Goal: Check status: Check status

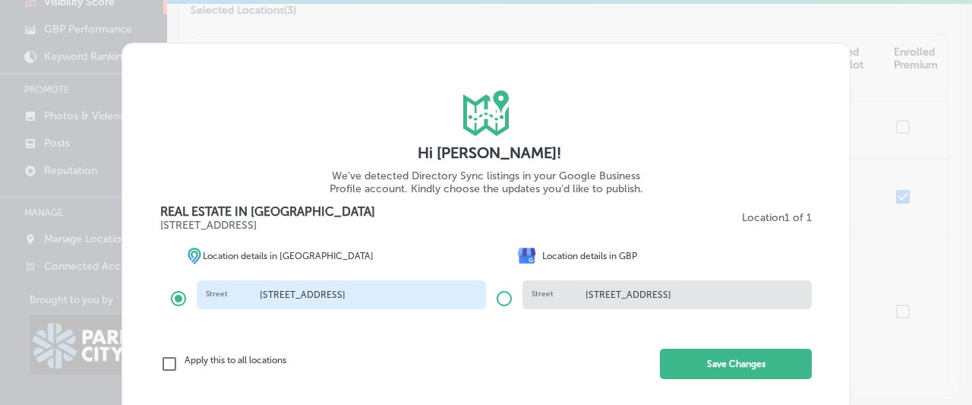
click at [912, 169] on div "iconmonstr-map-5 copy 2 Created with Sketch. Hi [PERSON_NAME]! We've detected D…" at bounding box center [486, 202] width 972 height 405
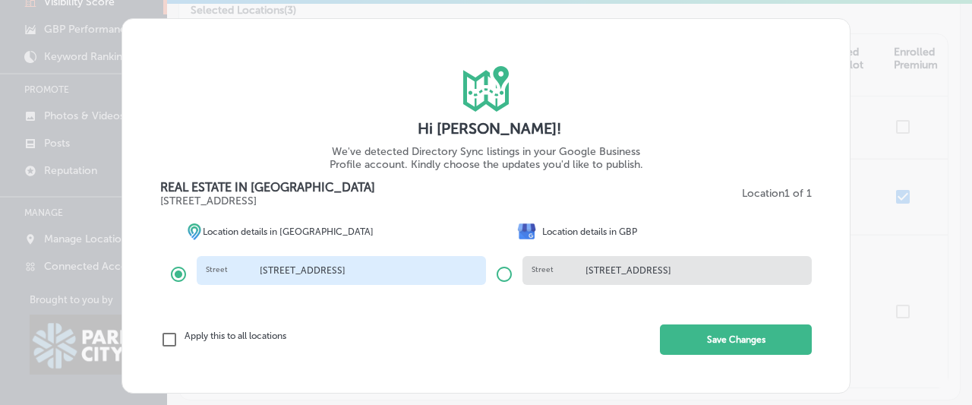
scroll to position [34, 0]
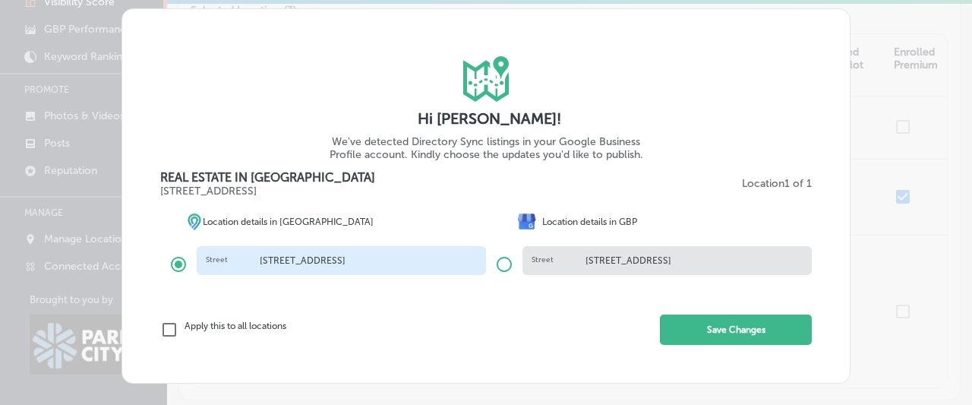
click at [567, 257] on h5 "Street" at bounding box center [559, 260] width 54 height 11
click at [502, 264] on input "radio" at bounding box center [504, 264] width 36 height 36
radio input "true"
radio input "false"
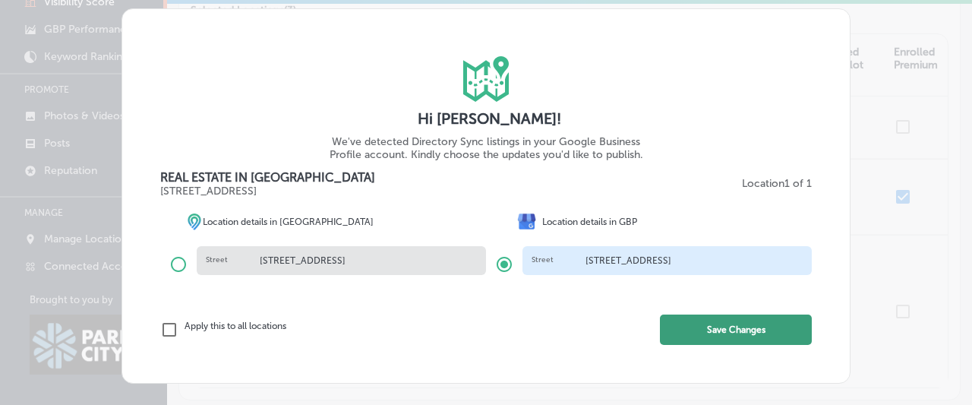
click at [713, 331] on button "Save Changes" at bounding box center [736, 329] width 152 height 30
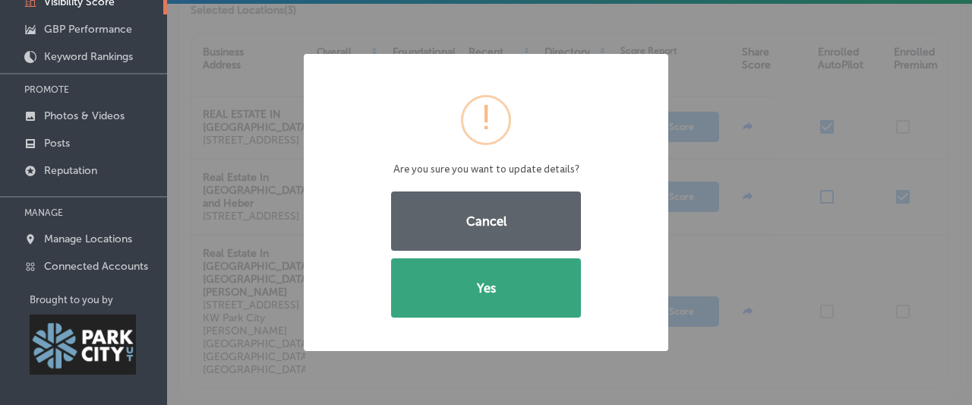
click at [502, 289] on button "Yes" at bounding box center [486, 287] width 190 height 59
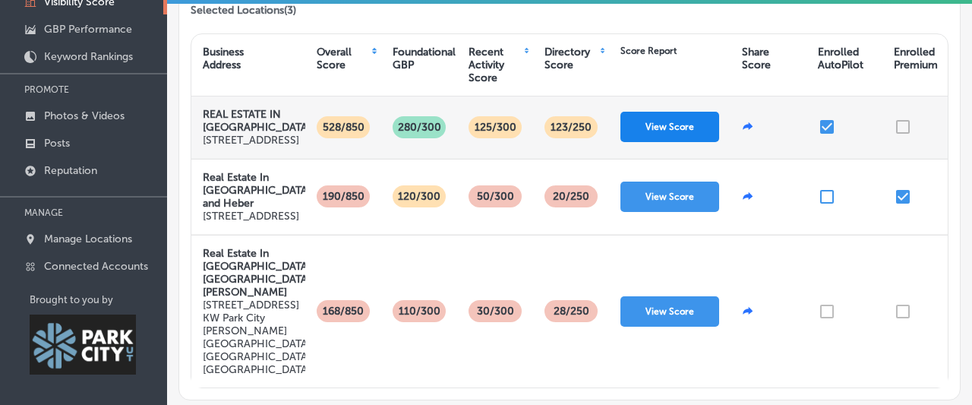
click at [660, 127] on button "View Score" at bounding box center [670, 127] width 99 height 30
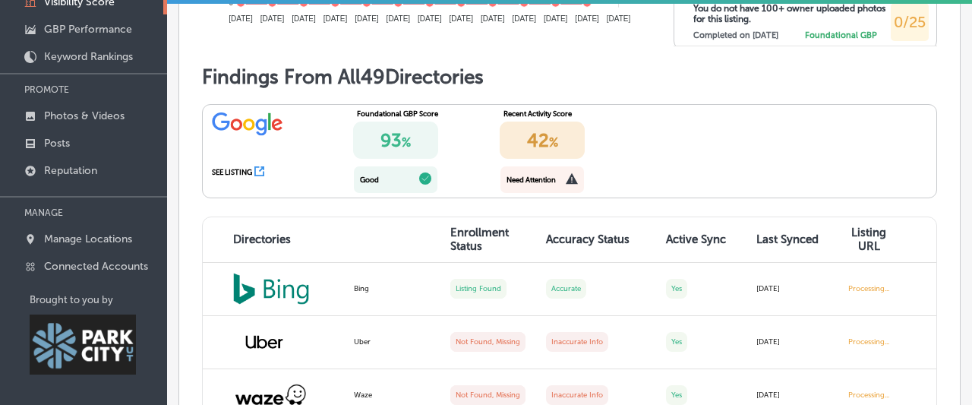
scroll to position [1136, 0]
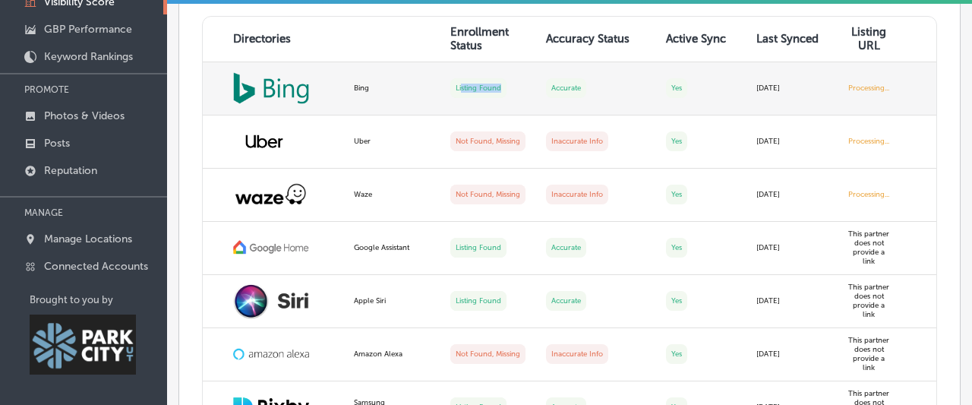
drag, startPoint x: 519, startPoint y: 134, endPoint x: 460, endPoint y: 136, distance: 58.5
click at [460, 115] on td "Listing Found" at bounding box center [489, 88] width 96 height 53
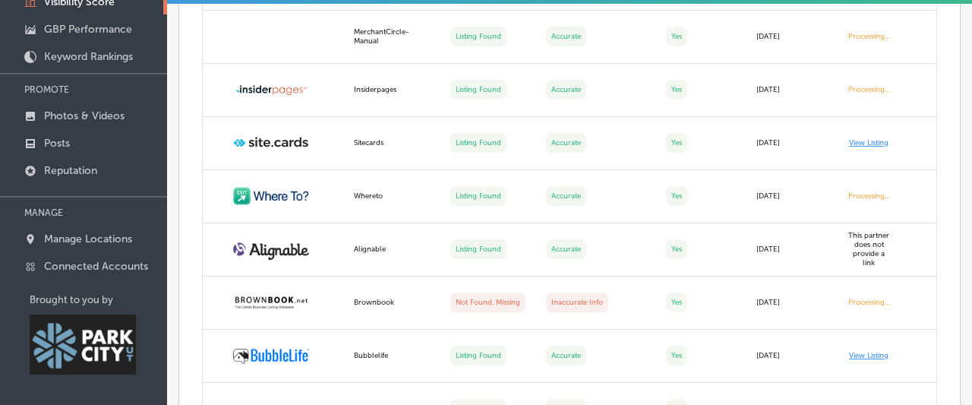
scroll to position [3209, 0]
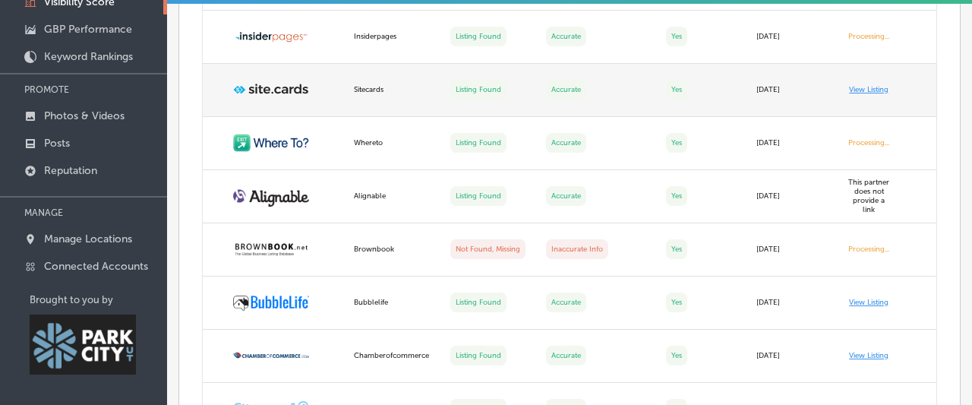
click at [874, 94] on link "View Listing" at bounding box center [869, 89] width 40 height 9
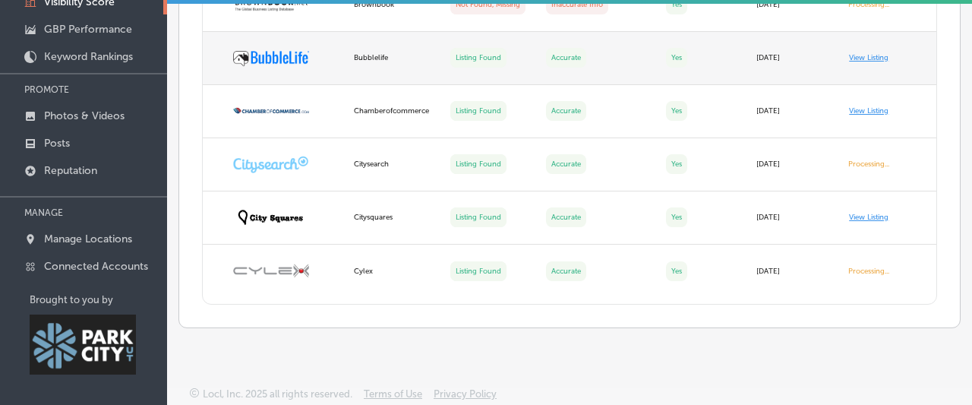
scroll to position [3501, 0]
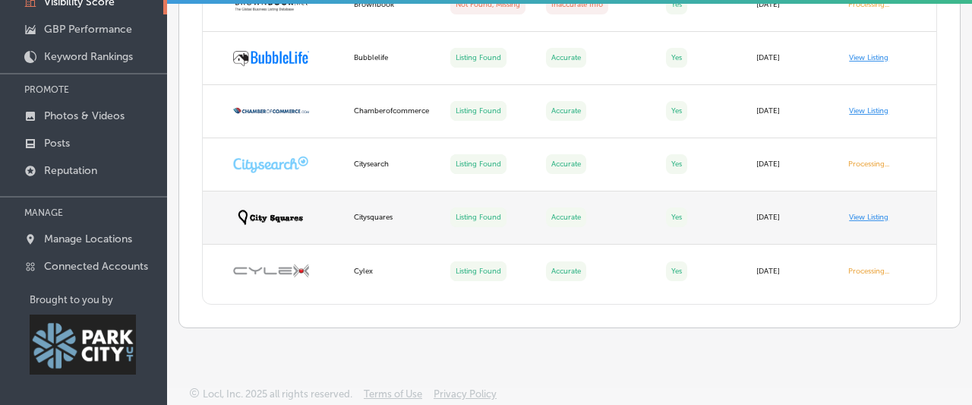
click at [853, 213] on link "View Listing" at bounding box center [869, 217] width 40 height 9
